Goal: Use online tool/utility: Utilize a website feature to perform a specific function

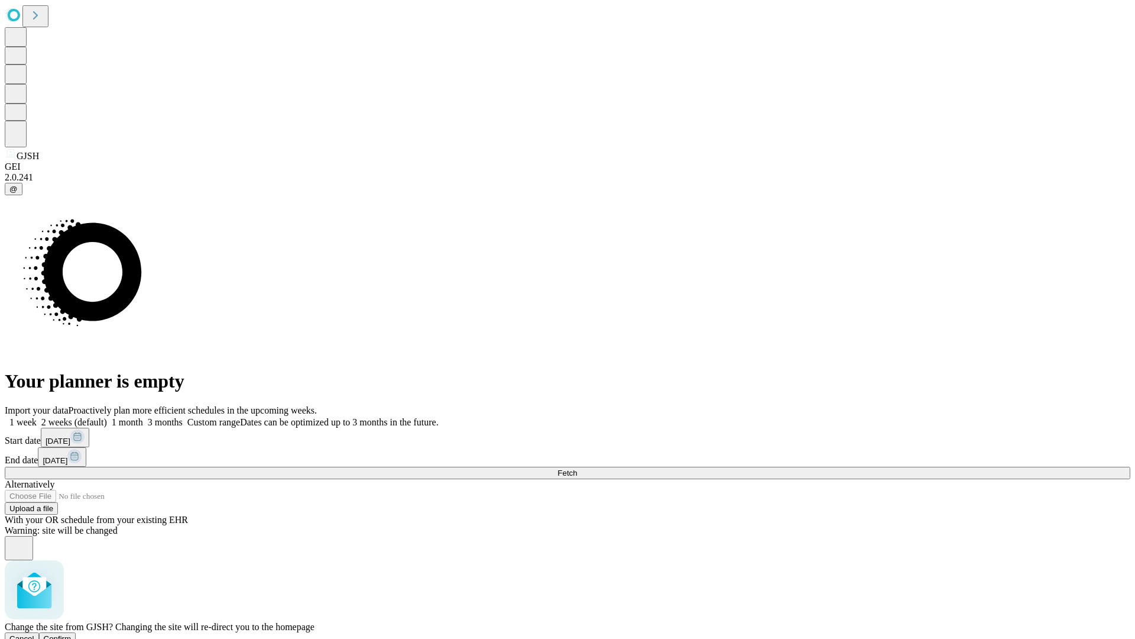
click at [72, 634] on span "Confirm" at bounding box center [58, 638] width 28 height 9
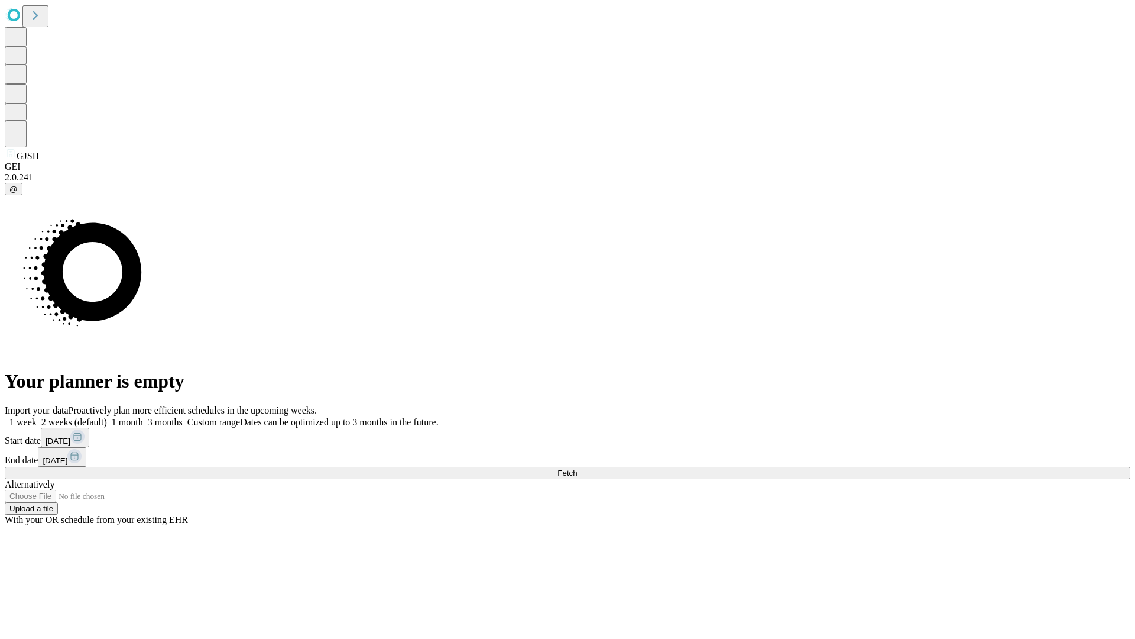
click at [143, 417] on label "1 month" at bounding box center [125, 422] width 36 height 10
click at [577, 468] on span "Fetch" at bounding box center [568, 472] width 20 height 9
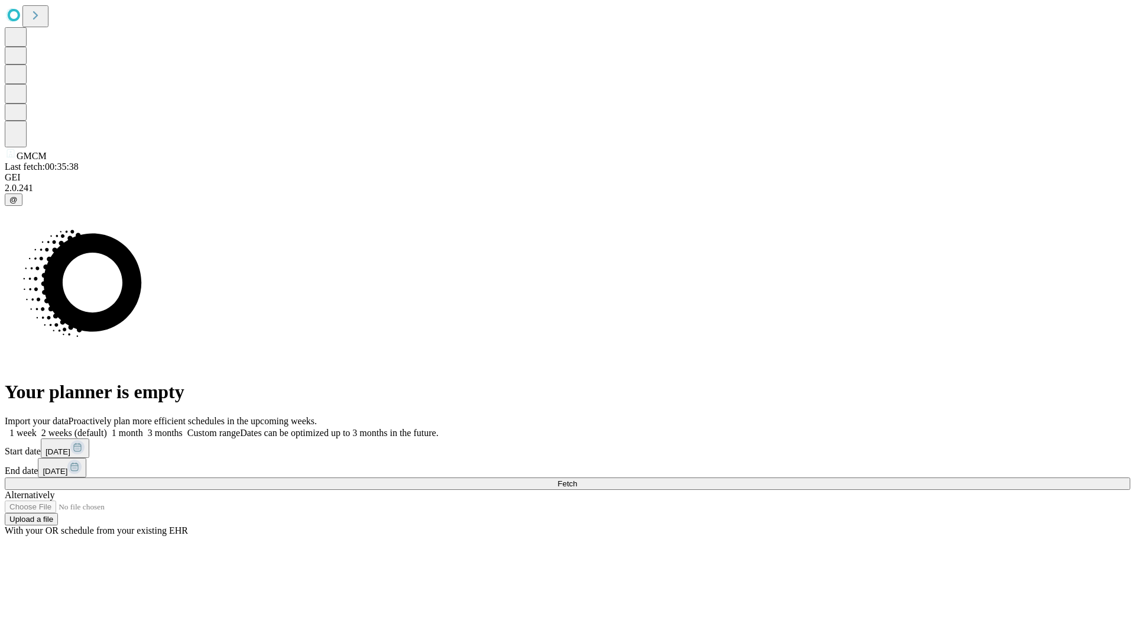
click at [143, 427] on label "1 month" at bounding box center [125, 432] width 36 height 10
click at [577, 479] on span "Fetch" at bounding box center [568, 483] width 20 height 9
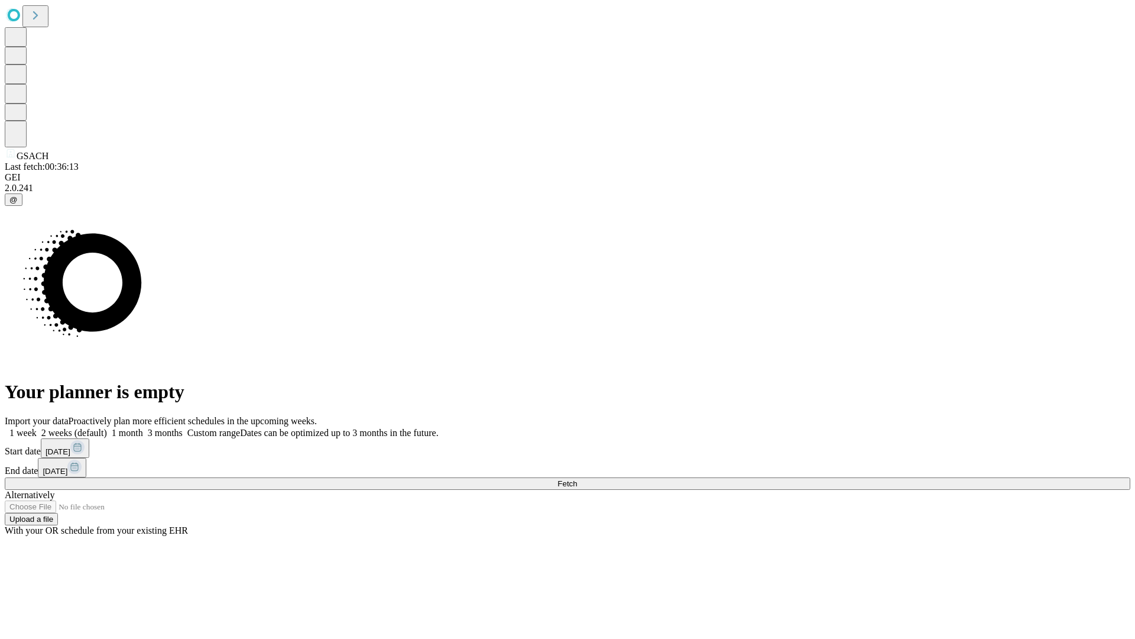
click at [143, 427] on label "1 month" at bounding box center [125, 432] width 36 height 10
click at [577, 479] on span "Fetch" at bounding box center [568, 483] width 20 height 9
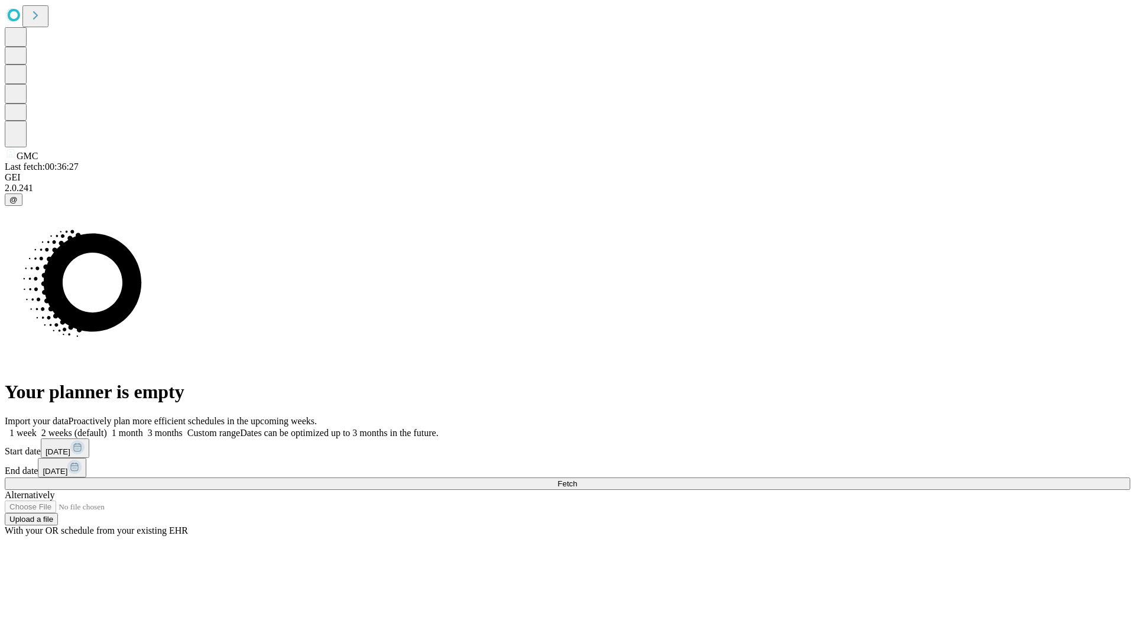
click at [143, 427] on label "1 month" at bounding box center [125, 432] width 36 height 10
click at [577, 479] on span "Fetch" at bounding box center [568, 483] width 20 height 9
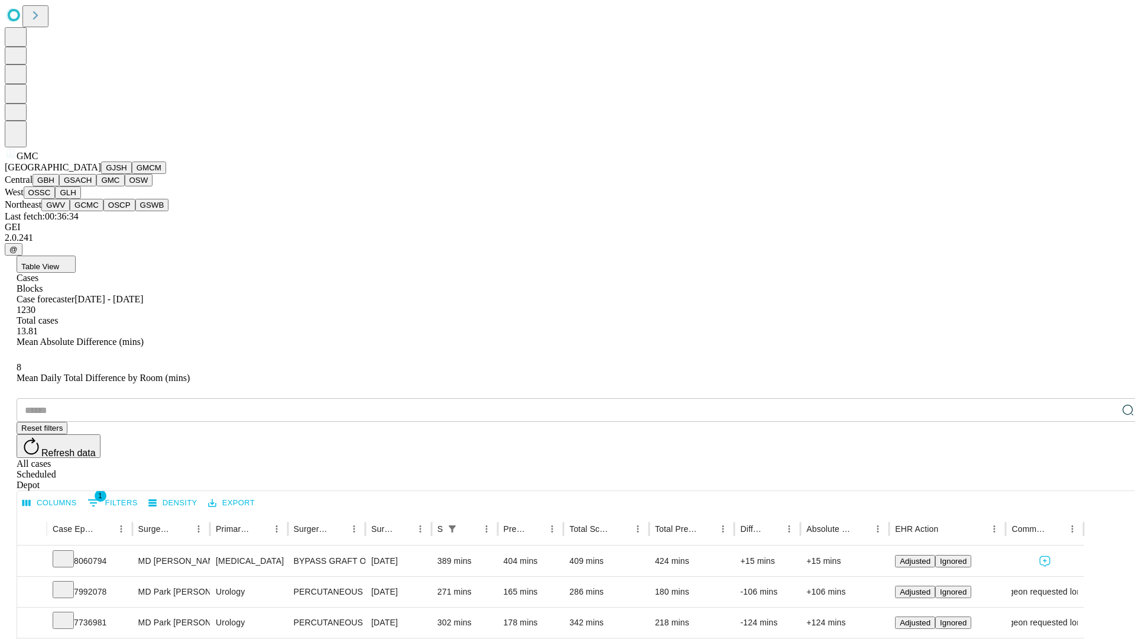
click at [125, 186] on button "OSW" at bounding box center [139, 180] width 28 height 12
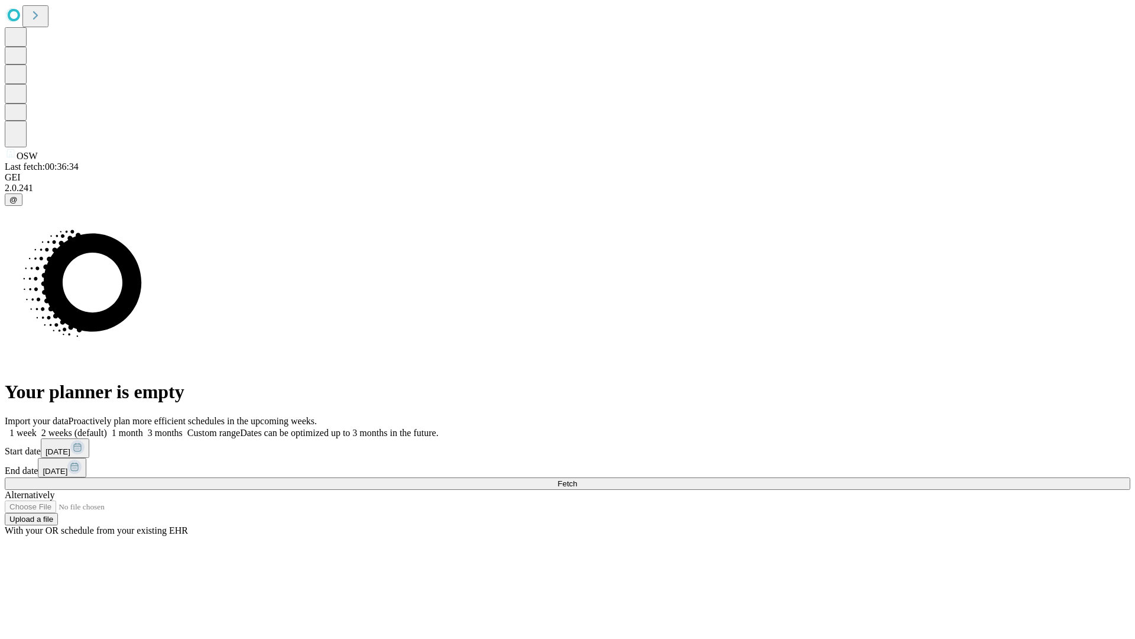
click at [143, 427] on label "1 month" at bounding box center [125, 432] width 36 height 10
click at [577, 479] on span "Fetch" at bounding box center [568, 483] width 20 height 9
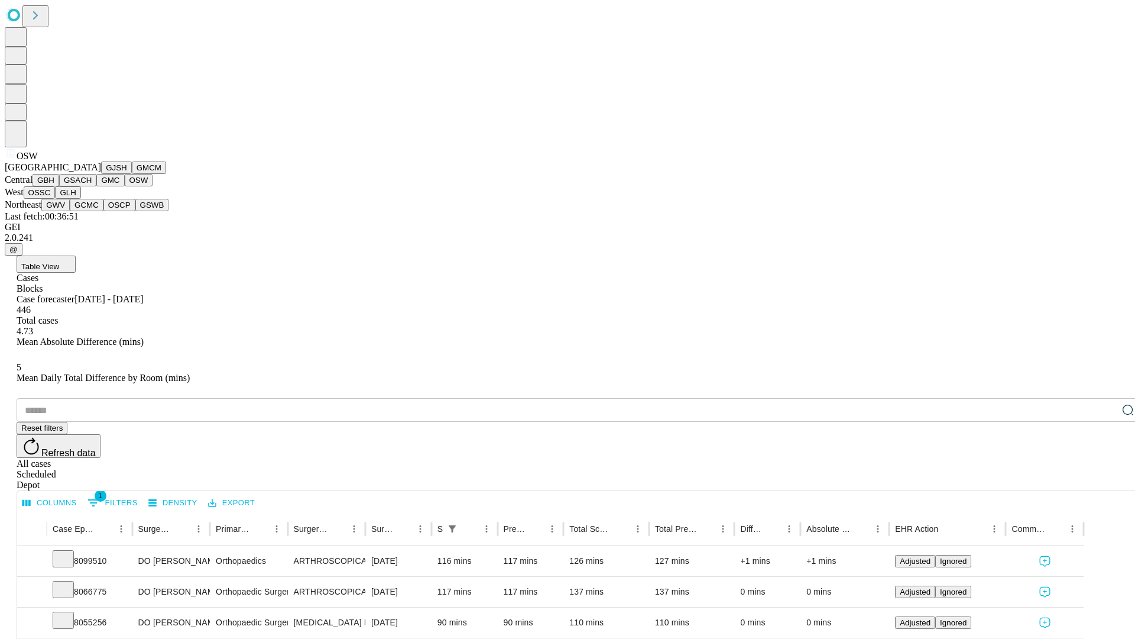
click at [56, 199] on button "OSSC" at bounding box center [40, 192] width 32 height 12
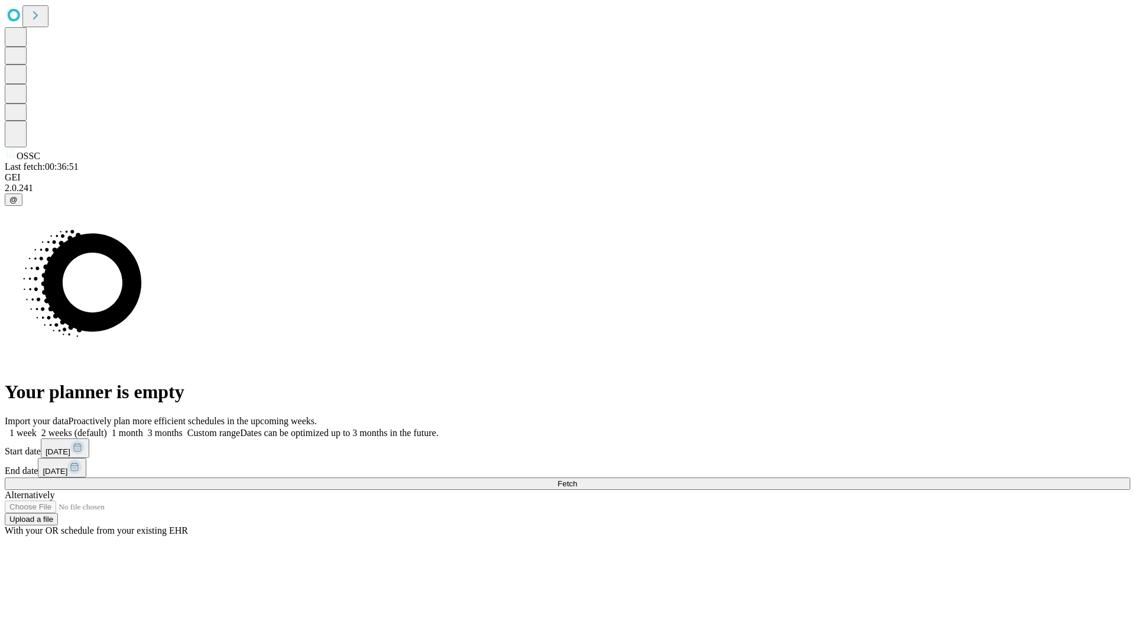
click at [143, 427] on label "1 month" at bounding box center [125, 432] width 36 height 10
click at [577, 479] on span "Fetch" at bounding box center [568, 483] width 20 height 9
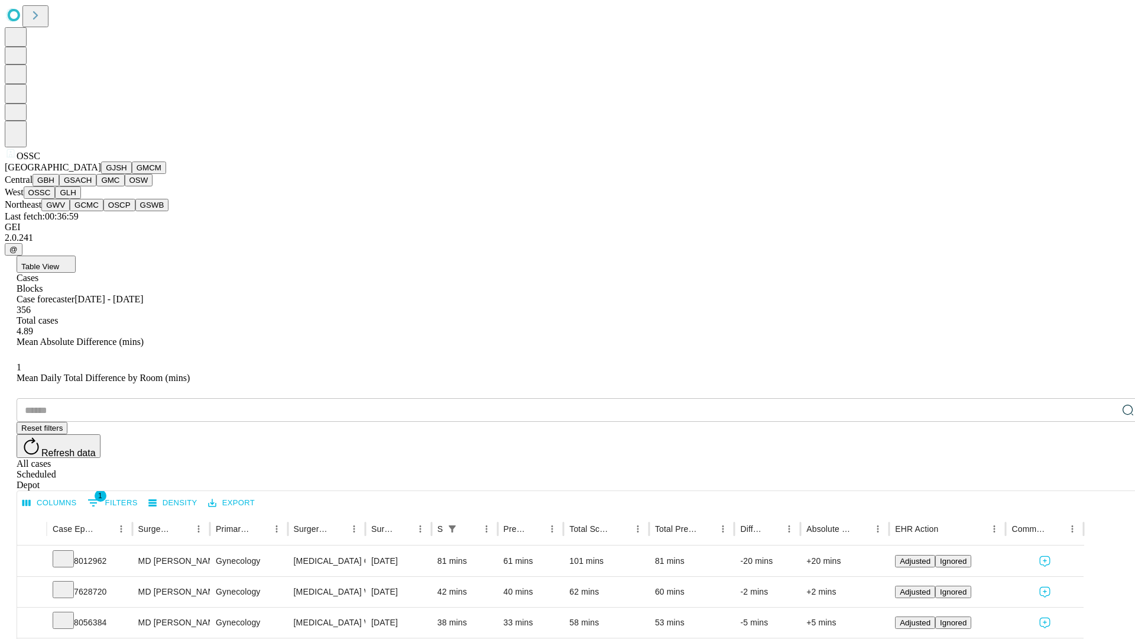
click at [80, 199] on button "GLH" at bounding box center [67, 192] width 25 height 12
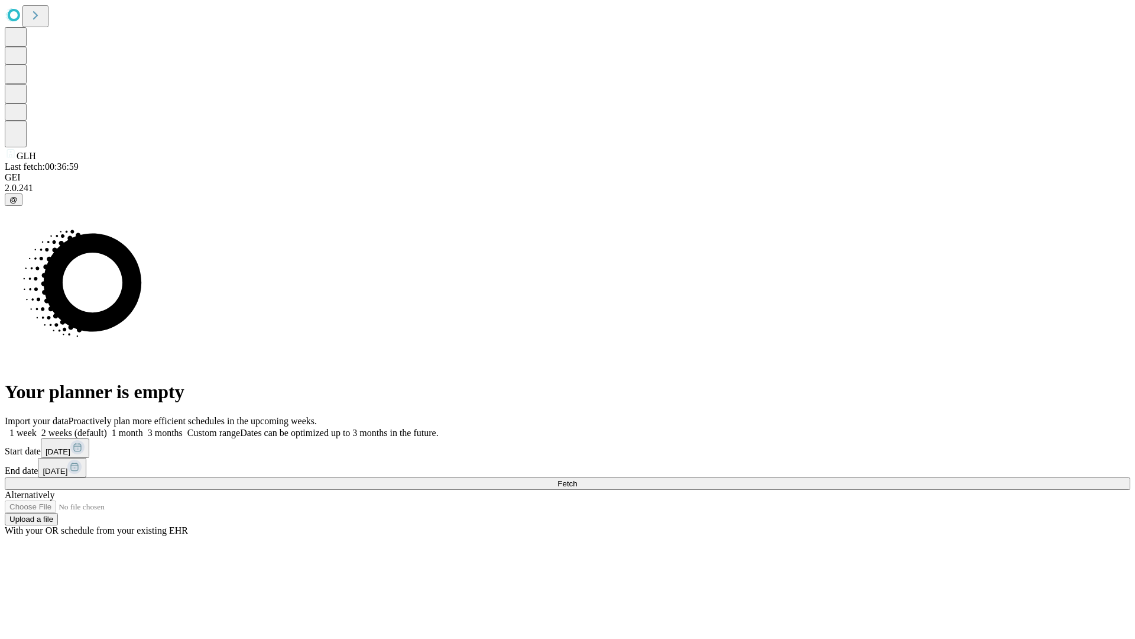
click at [143, 427] on label "1 month" at bounding box center [125, 432] width 36 height 10
click at [577, 479] on span "Fetch" at bounding box center [568, 483] width 20 height 9
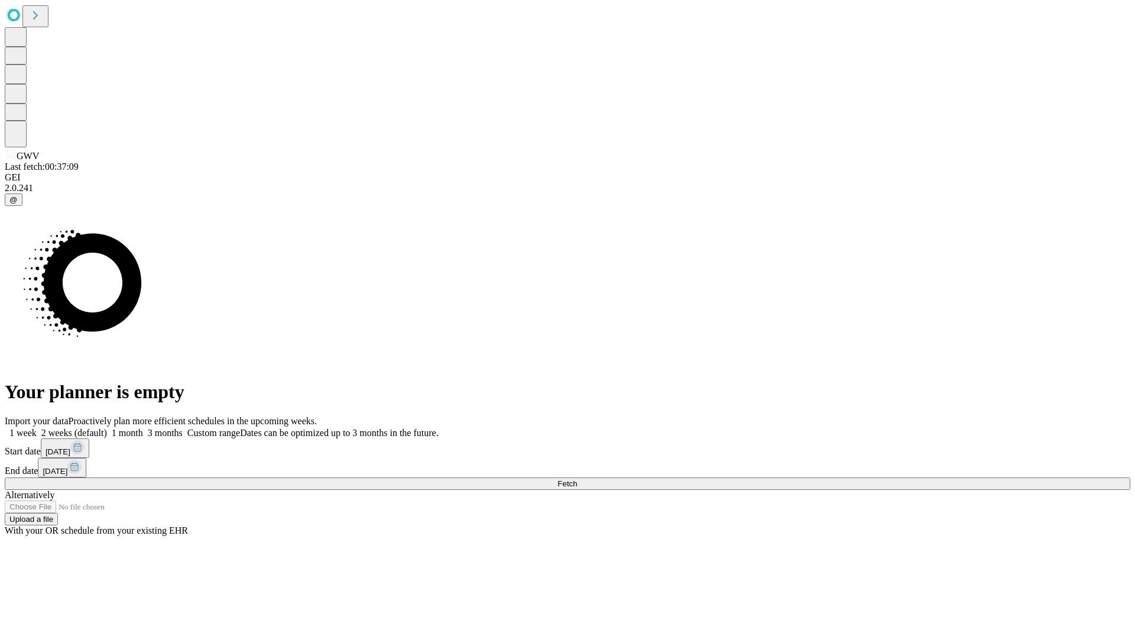
click at [143, 427] on label "1 month" at bounding box center [125, 432] width 36 height 10
click at [577, 479] on span "Fetch" at bounding box center [568, 483] width 20 height 9
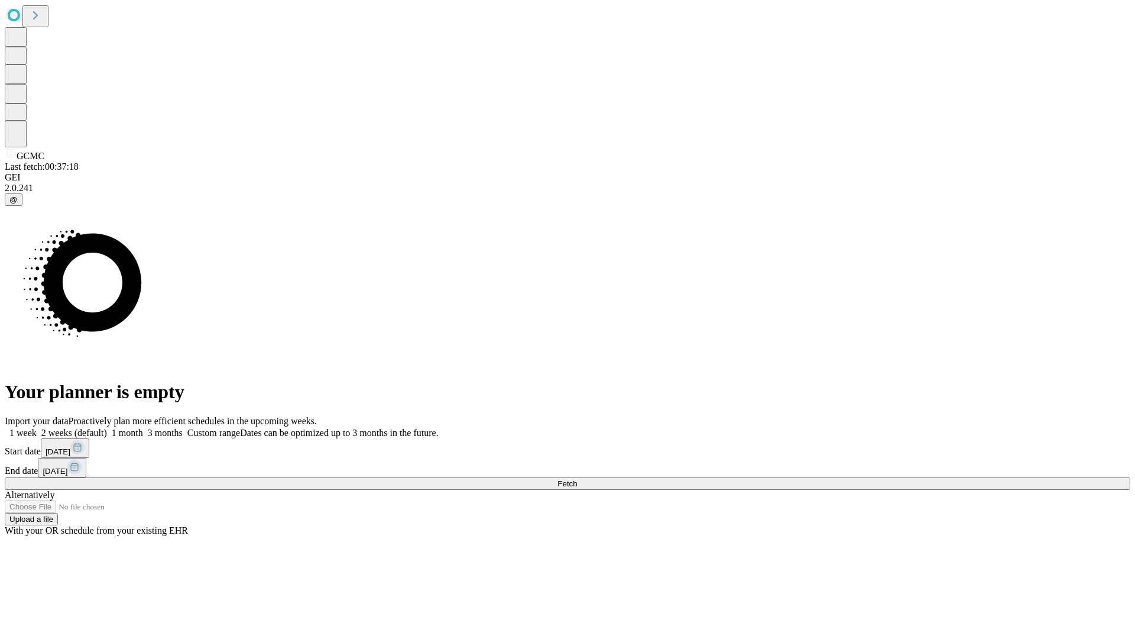
click at [143, 427] on label "1 month" at bounding box center [125, 432] width 36 height 10
click at [577, 479] on span "Fetch" at bounding box center [568, 483] width 20 height 9
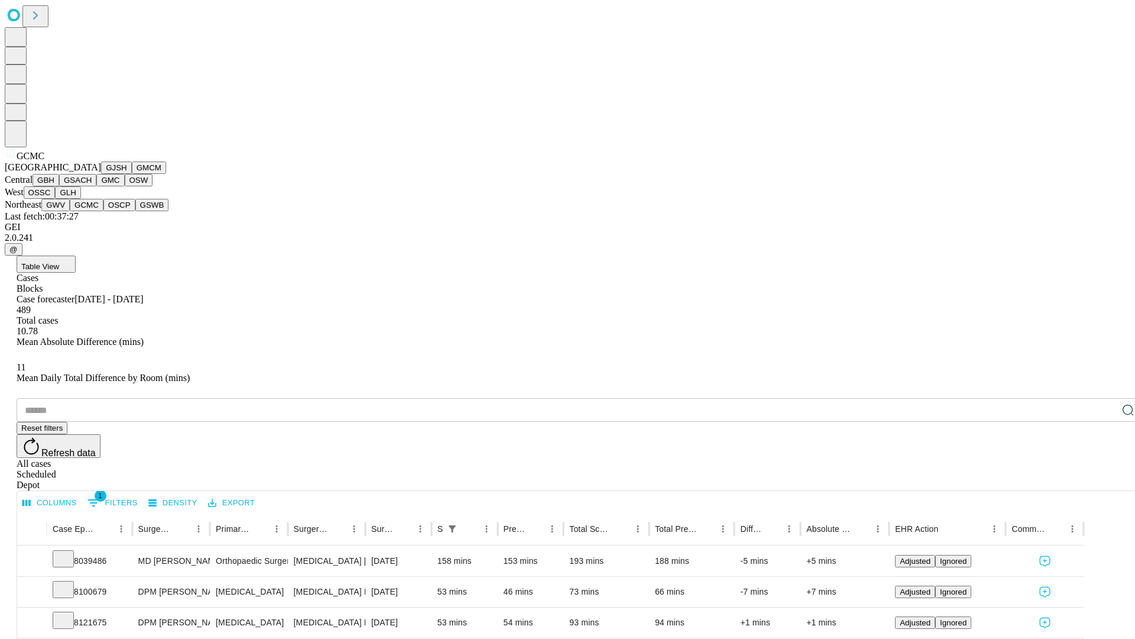
click at [103, 211] on button "OSCP" at bounding box center [119, 205] width 32 height 12
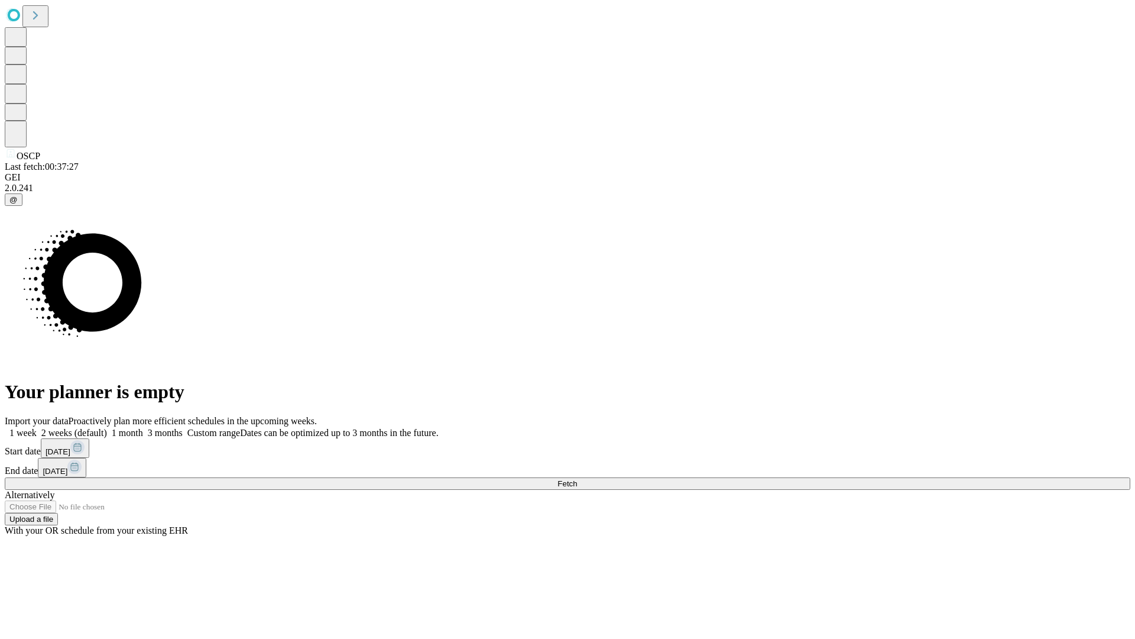
click at [143, 427] on label "1 month" at bounding box center [125, 432] width 36 height 10
click at [577, 479] on span "Fetch" at bounding box center [568, 483] width 20 height 9
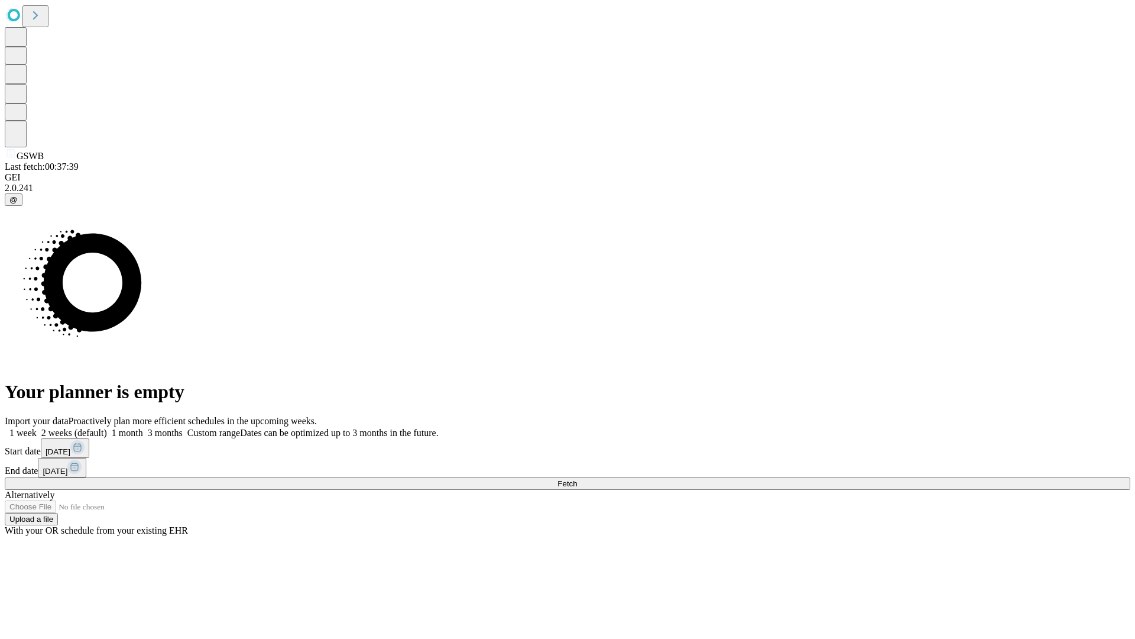
click at [577, 479] on span "Fetch" at bounding box center [568, 483] width 20 height 9
